Goal: Submit feedback/report problem

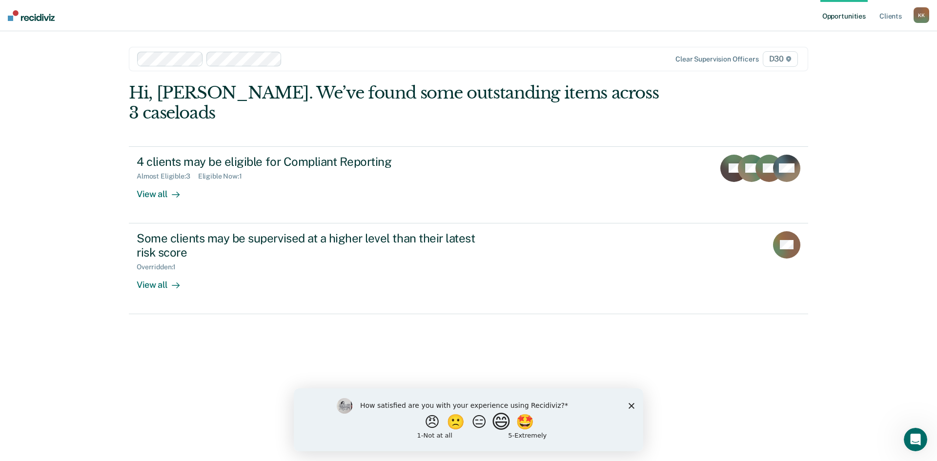
click at [509, 425] on button "😄" at bounding box center [502, 422] width 23 height 20
click at [450, 428] on input "Enter text..." at bounding box center [460, 429] width 200 height 20
type input "Its ease of use/User friendliness"
click at [570, 430] on icon "Submit your response" at bounding box center [568, 429] width 8 height 8
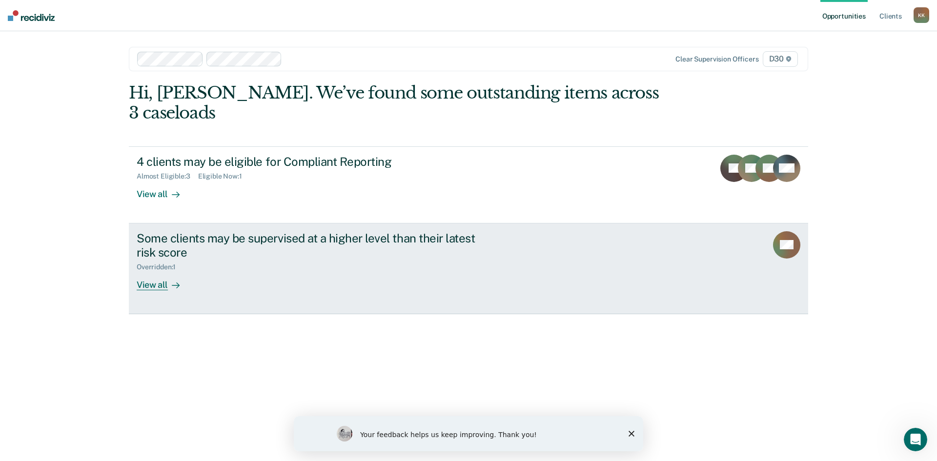
click at [781, 232] on icon at bounding box center [774, 241] width 27 height 39
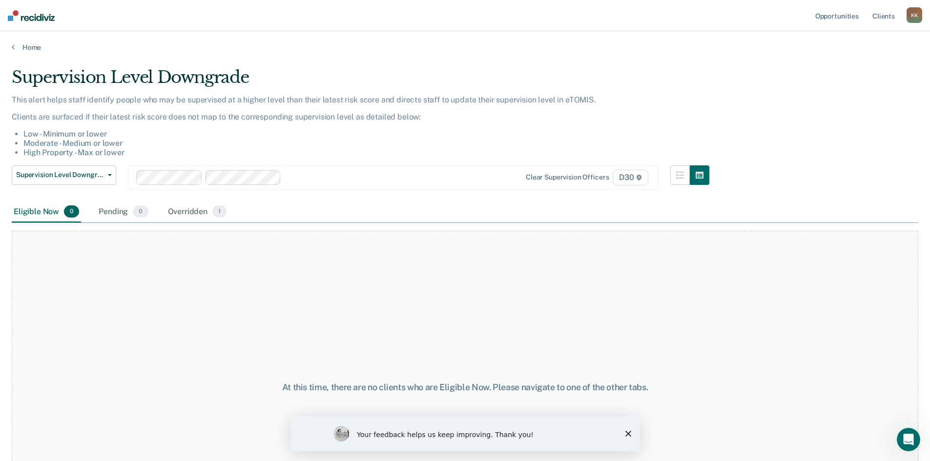
click at [909, 15] on div "K K" at bounding box center [915, 15] width 16 height 16
click at [845, 70] on div "Profile How it works Log Out" at bounding box center [875, 52] width 94 height 48
click at [845, 67] on link "Log Out" at bounding box center [875, 64] width 79 height 8
